Goal: Task Accomplishment & Management: Complete application form

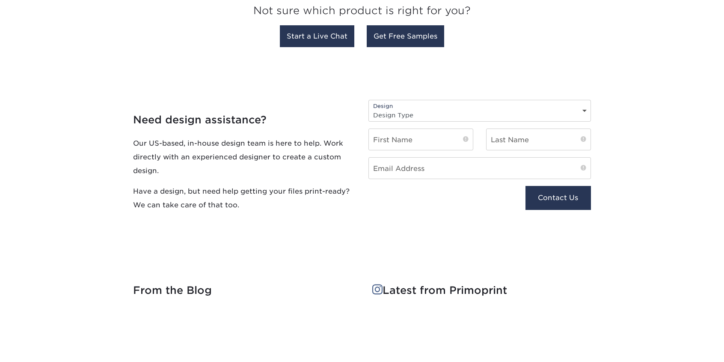
scroll to position [899, 0]
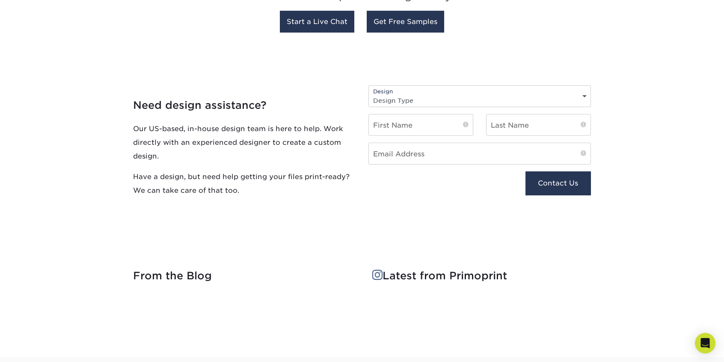
click at [583, 96] on select "Design Type Design Edits New Design" at bounding box center [480, 100] width 222 height 12
click at [584, 95] on select "Design Type Design Edits New Design" at bounding box center [480, 100] width 222 height 12
select select "New Design"
click at [369, 94] on select "Design Type Design Edits New Design" at bounding box center [480, 100] width 222 height 12
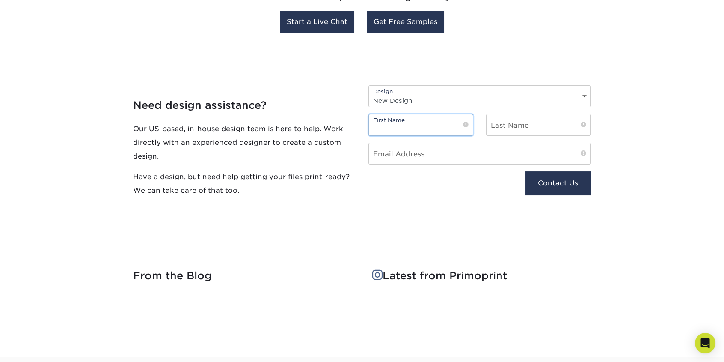
click at [422, 129] on input "text" at bounding box center [421, 124] width 104 height 21
type input "Arthur"
type input "Landau"
click at [469, 144] on input "email" at bounding box center [480, 153] width 222 height 21
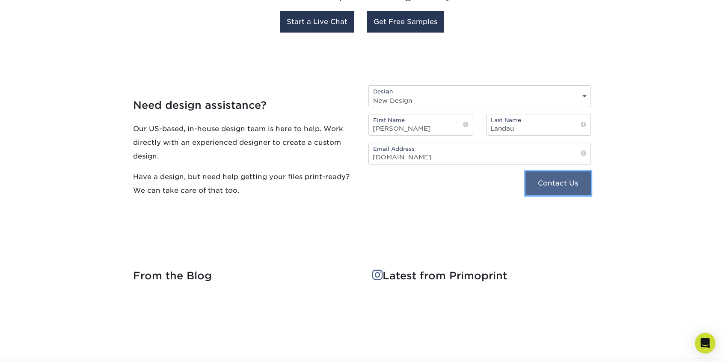
click at [564, 182] on button "Contact Us" at bounding box center [557, 183] width 65 height 24
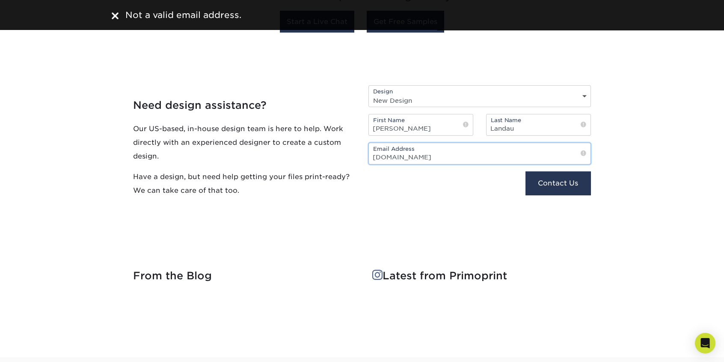
click at [393, 155] on input "arthurparkwaydrive.net" at bounding box center [480, 153] width 222 height 21
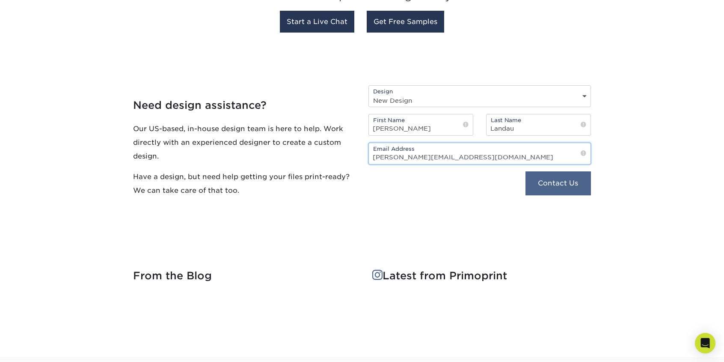
type input "arthur@parkwaydrive.net"
click at [565, 178] on button "Contact Us" at bounding box center [557, 183] width 65 height 24
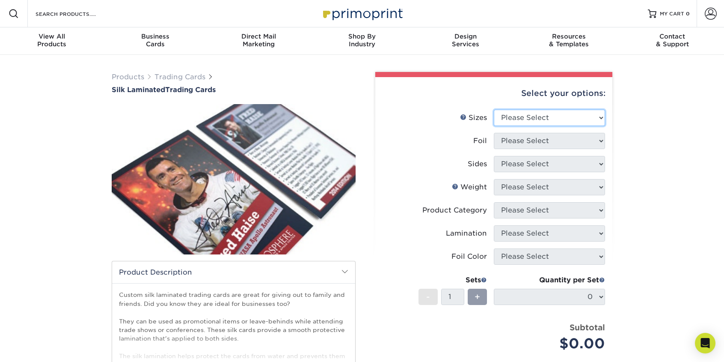
click at [604, 114] on select "Please Select 2.5" x 3.5"" at bounding box center [549, 118] width 111 height 16
